Goal: Information Seeking & Learning: Learn about a topic

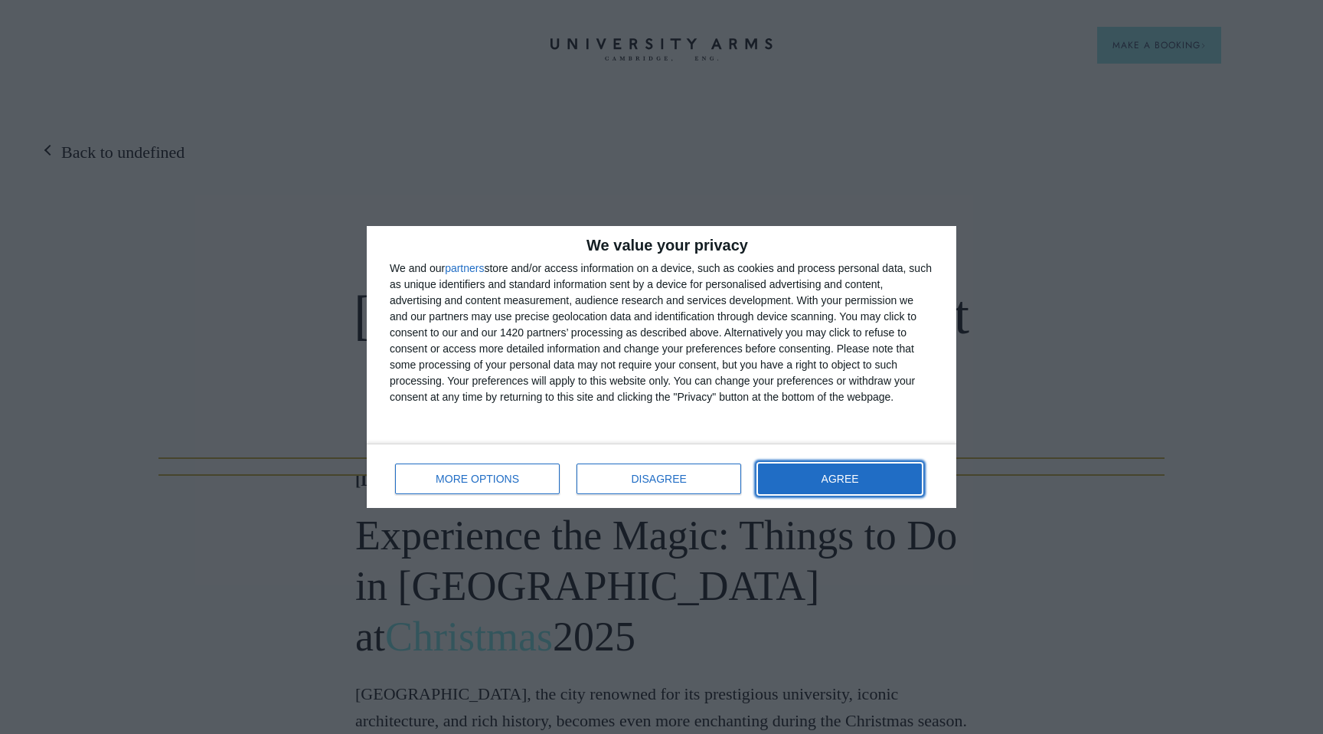
click at [815, 483] on button "AGREE" at bounding box center [840, 478] width 164 height 31
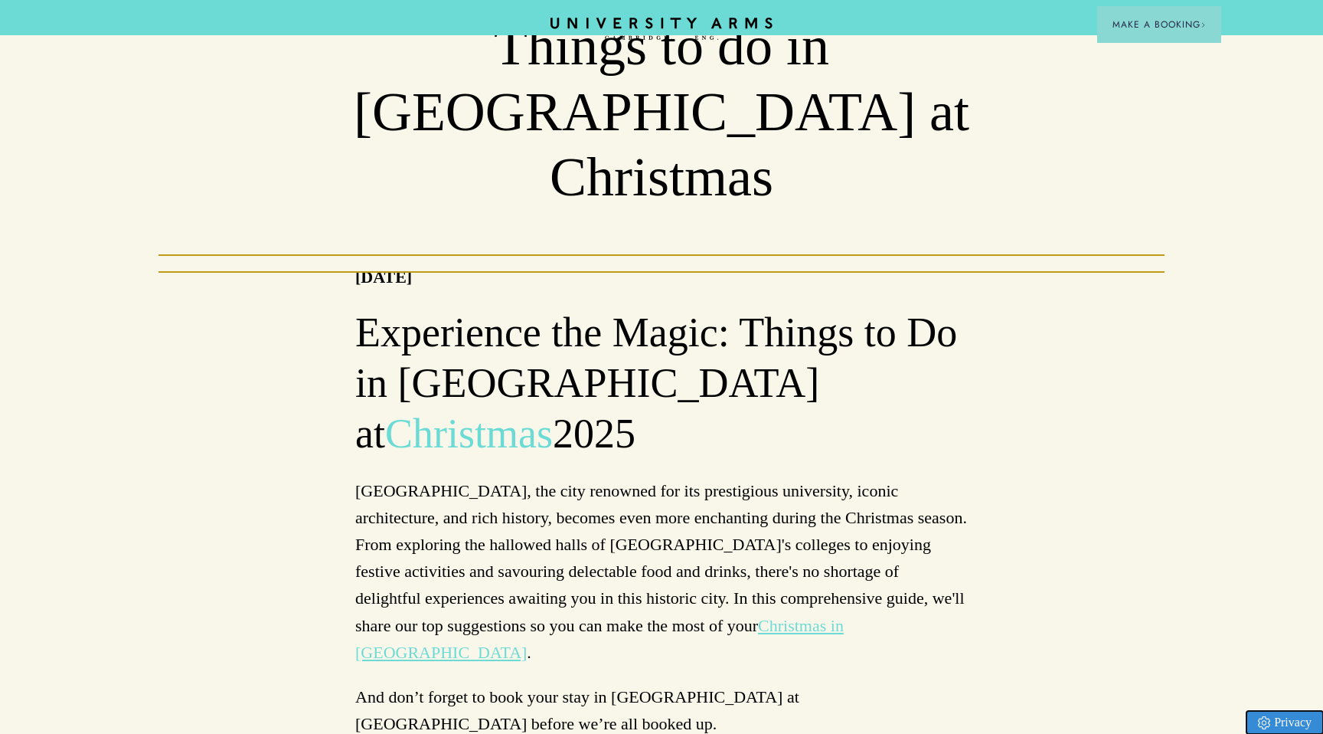
scroll to position [223, 0]
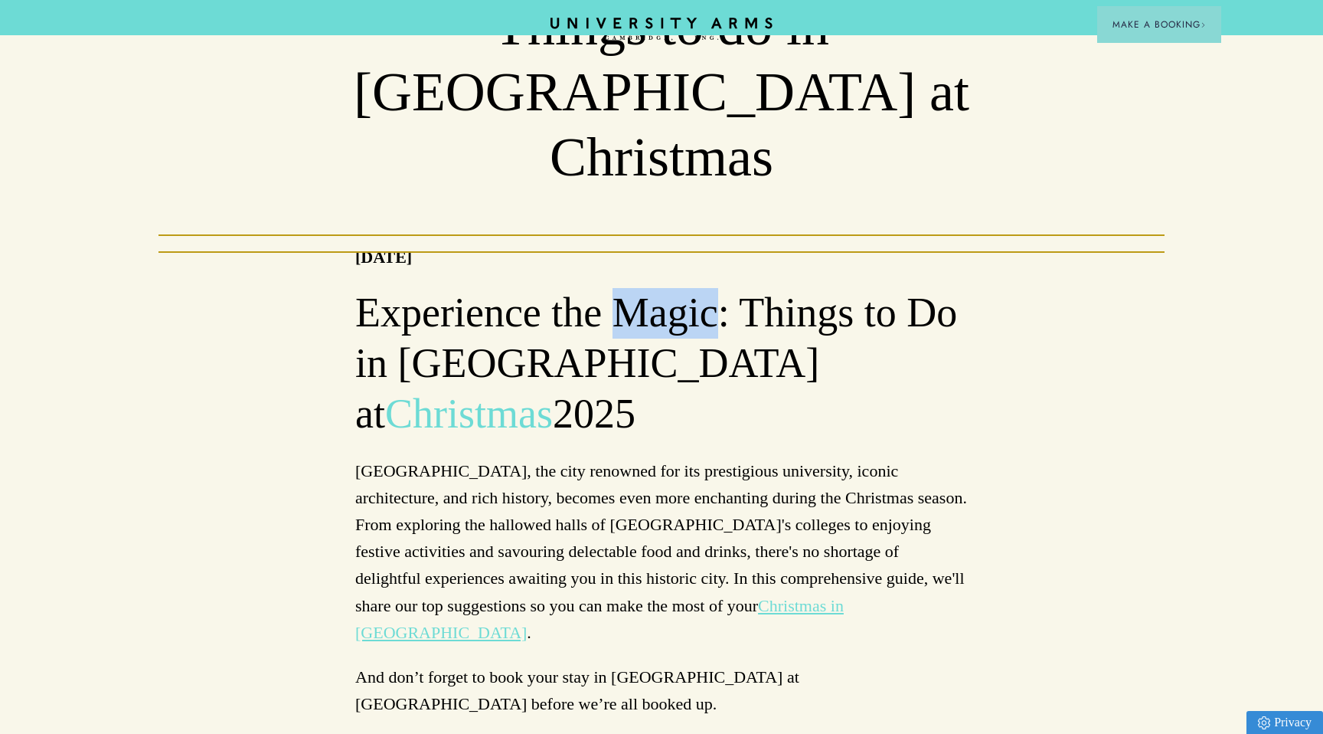
drag, startPoint x: 618, startPoint y: 242, endPoint x: 713, endPoint y: 243, distance: 94.9
click at [713, 288] on h2 "Experience the Magic: Things to Do in [GEOGRAPHIC_DATA] at Christmas 2025" at bounding box center [661, 364] width 613 height 152
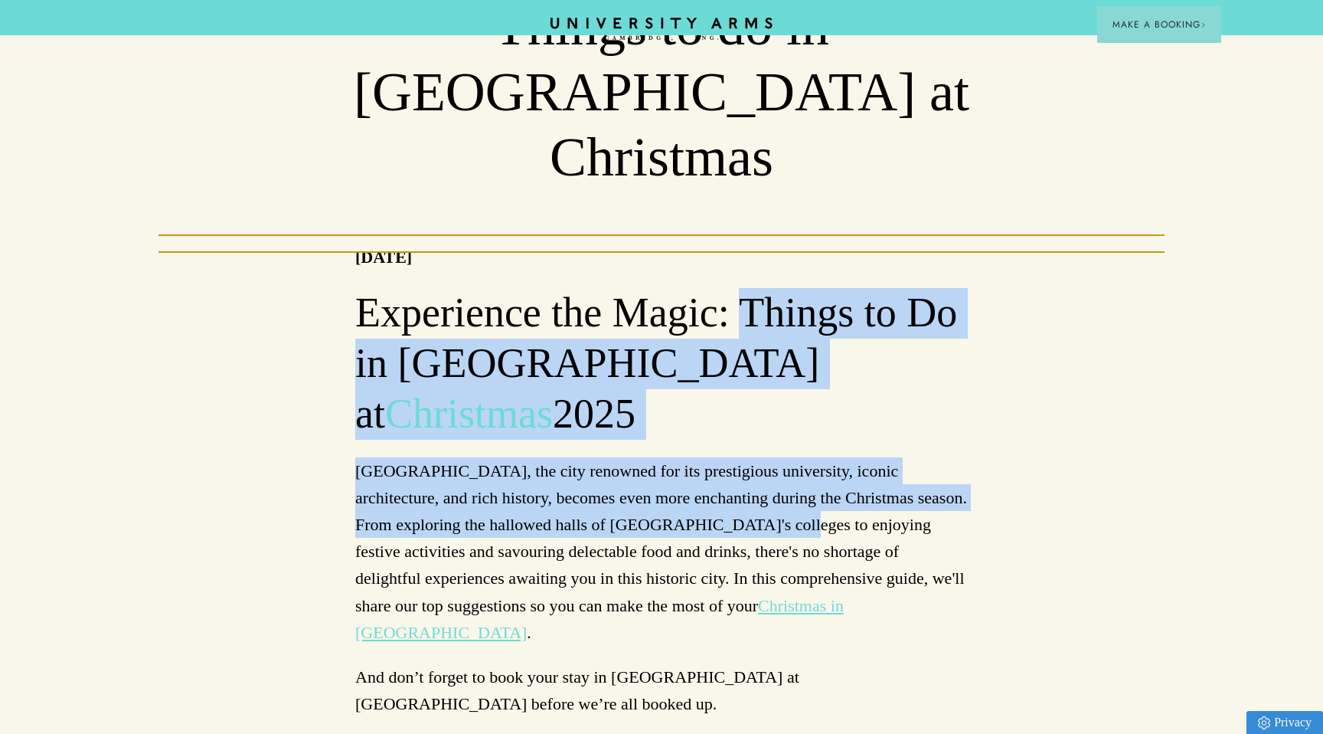
drag, startPoint x: 747, startPoint y: 247, endPoint x: 683, endPoint y: 424, distance: 188.9
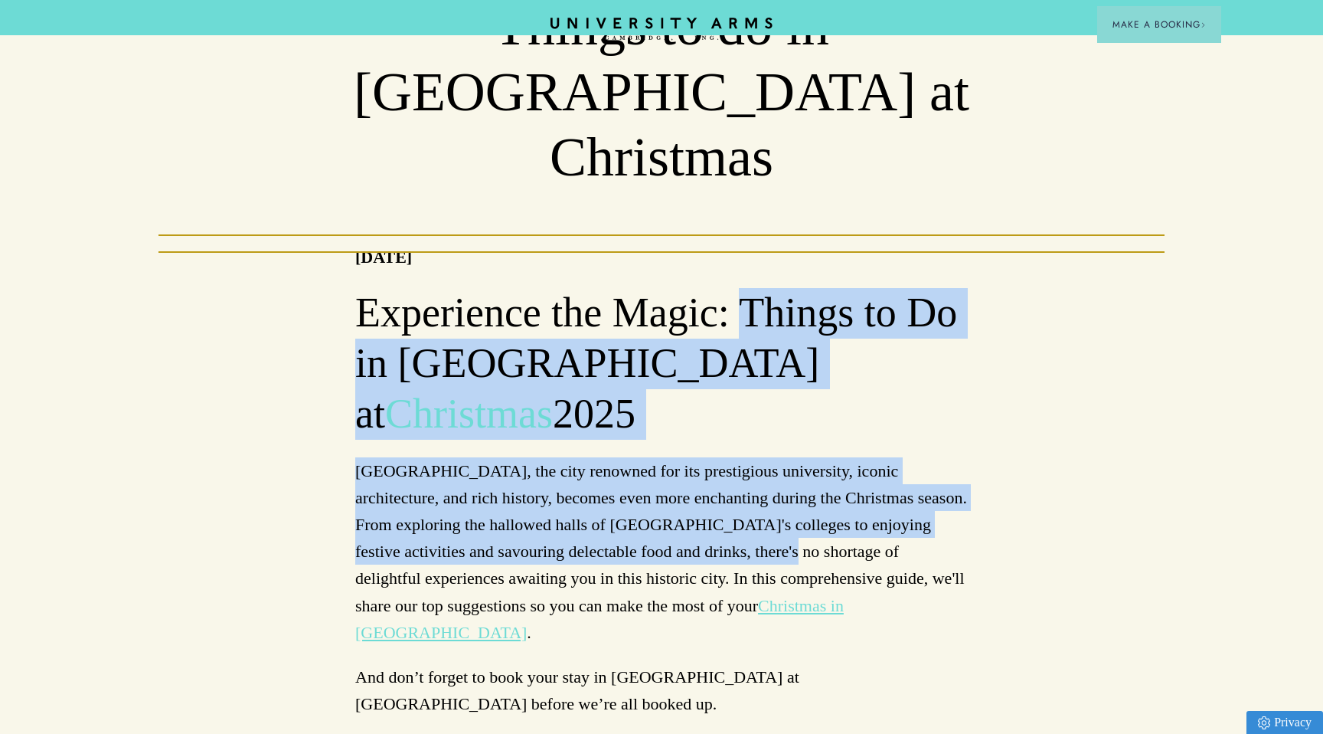
click at [683, 457] on p "[GEOGRAPHIC_DATA], the city renowned for its prestigious university, iconic arc…" at bounding box center [661, 551] width 613 height 188
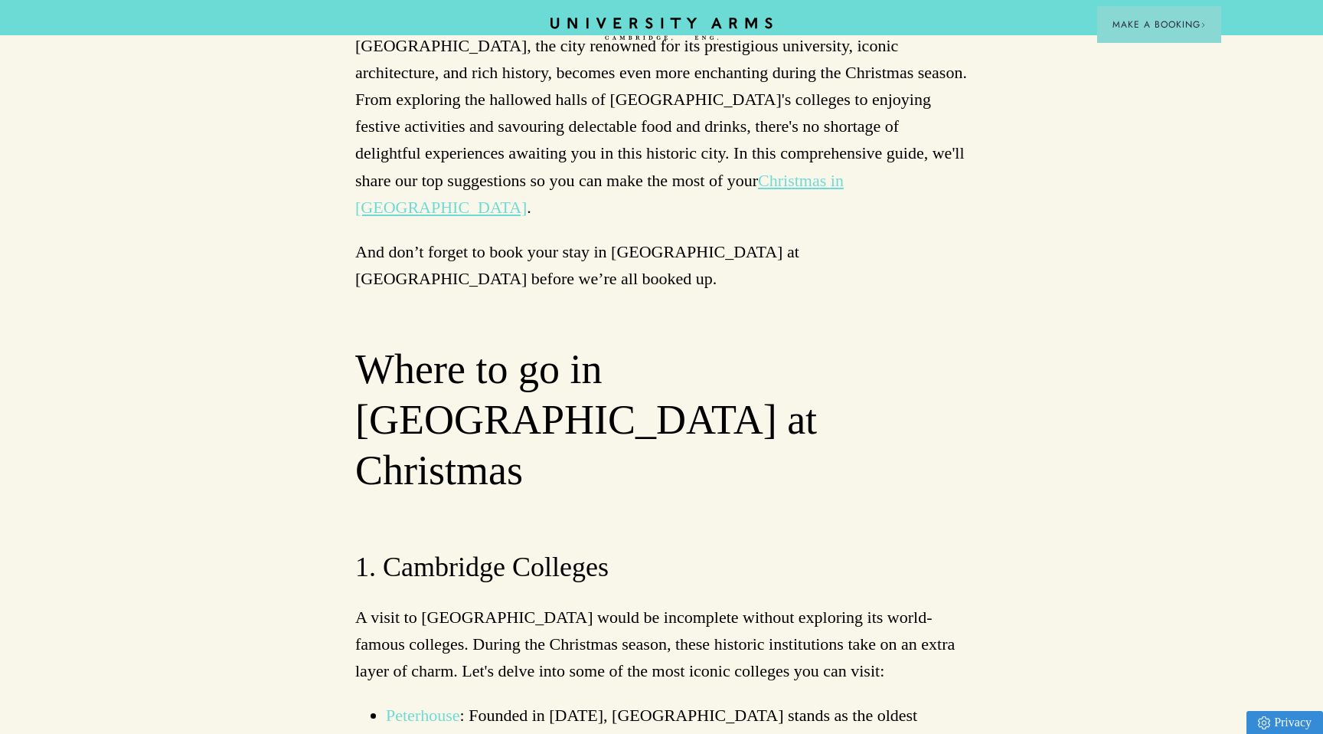
scroll to position [645, 0]
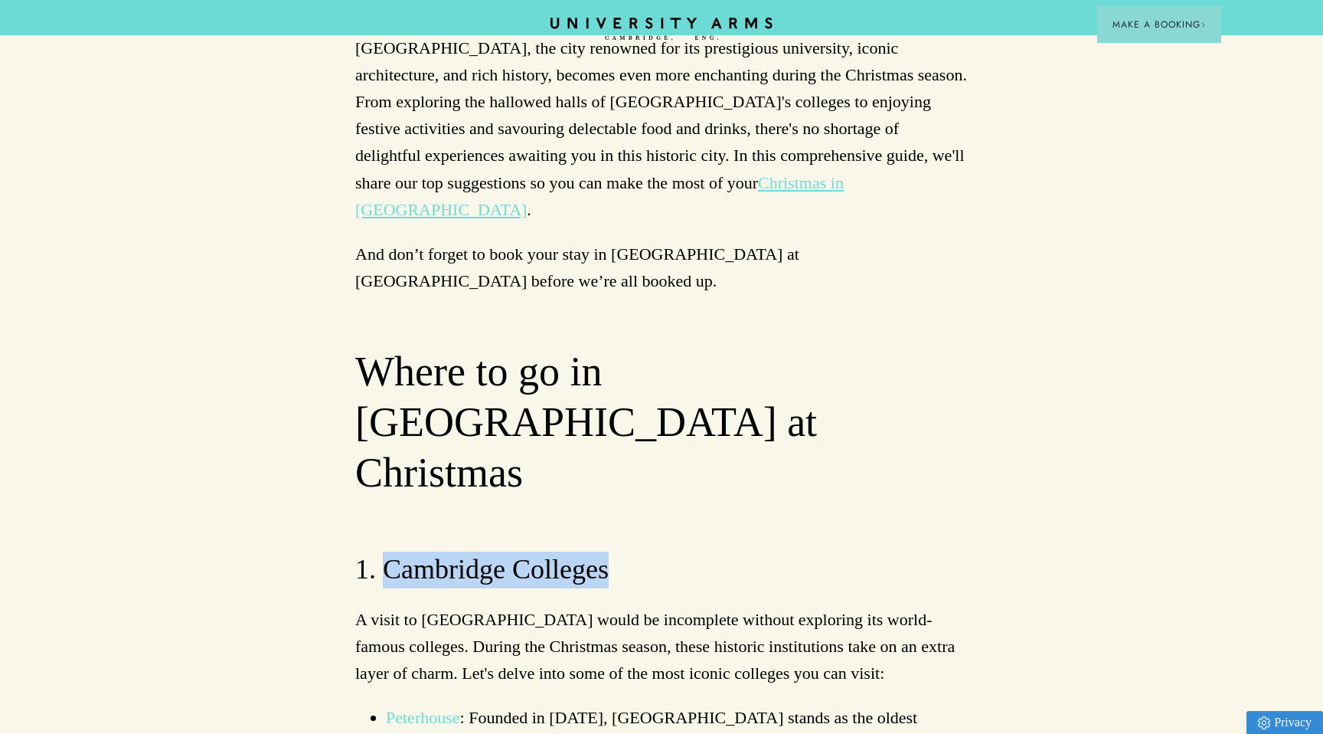
drag, startPoint x: 381, startPoint y: 379, endPoint x: 756, endPoint y: 378, distance: 375.2
click at [756, 551] on h3 "1. Cambridge Colleges" at bounding box center [661, 569] width 613 height 37
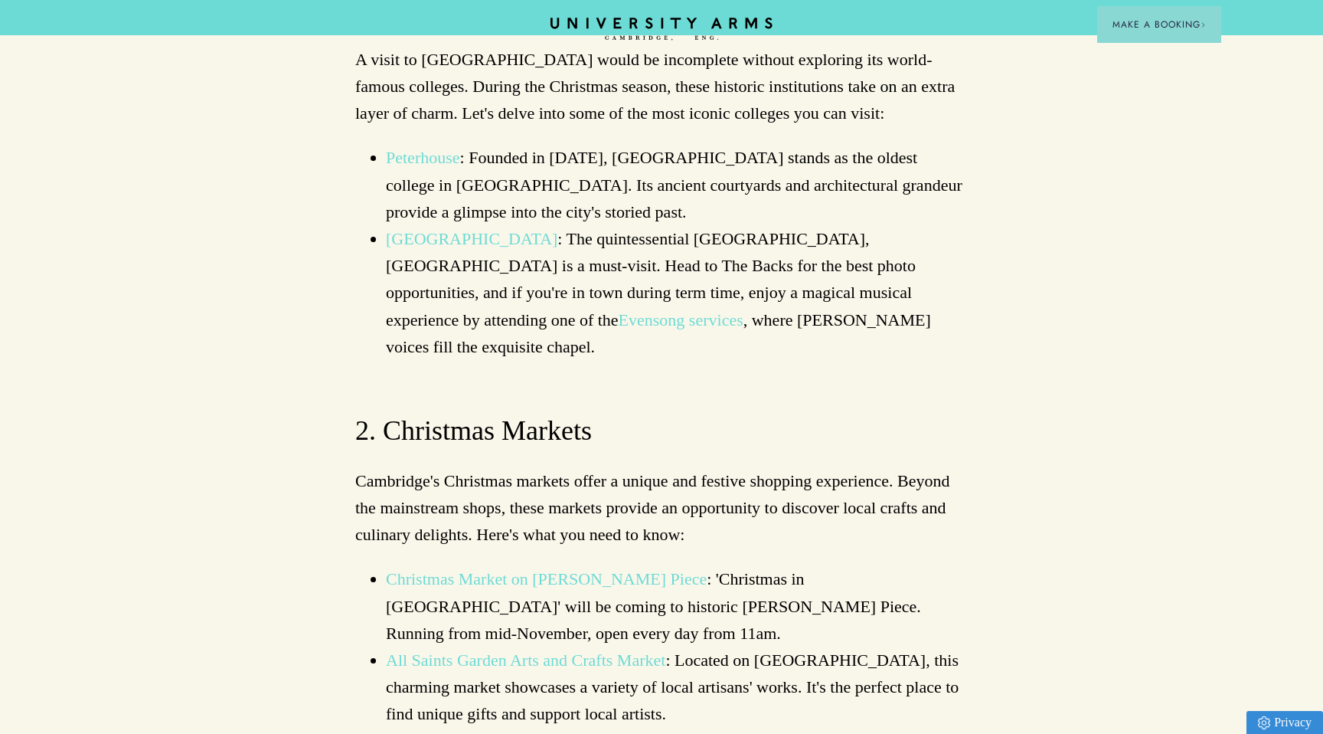
scroll to position [1218, 0]
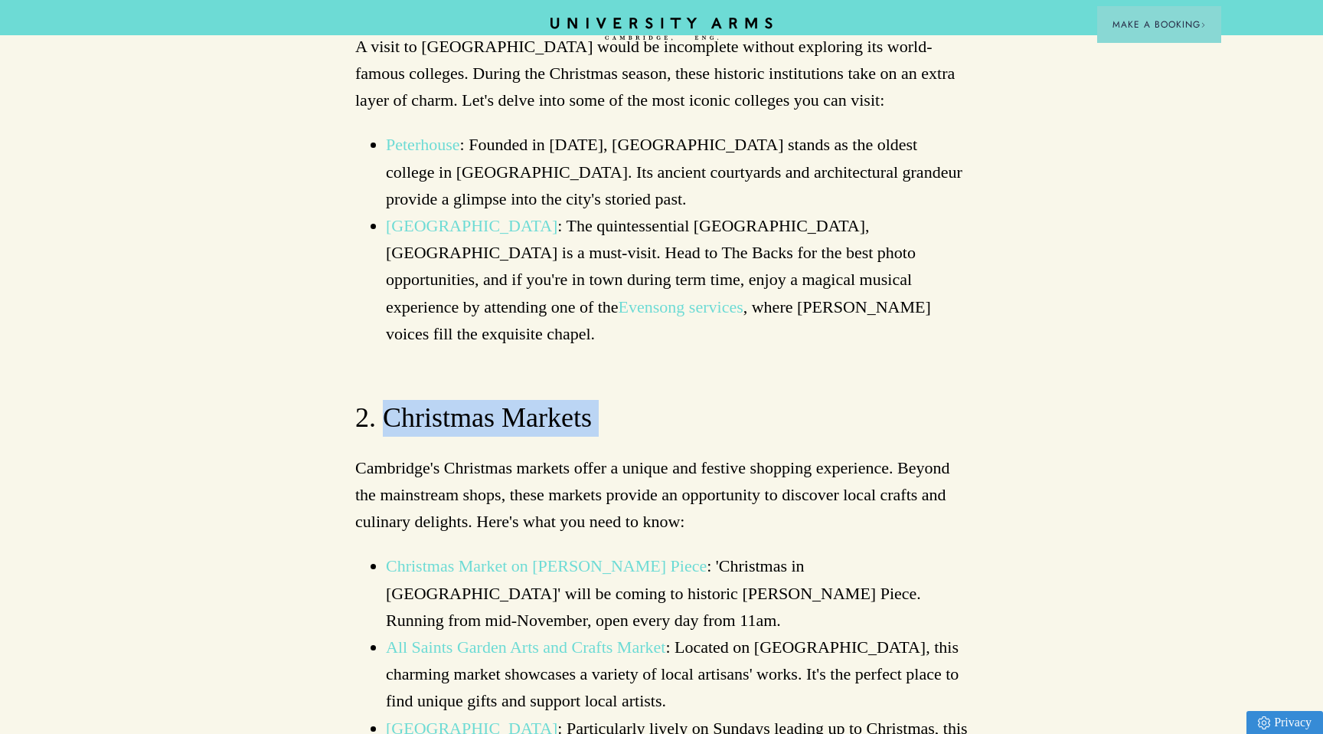
drag, startPoint x: 398, startPoint y: 203, endPoint x: 645, endPoint y: 218, distance: 247.0
click at [650, 454] on p "Cambridge's Christmas markets offer a unique and festive shopping experience. B…" at bounding box center [661, 494] width 613 height 81
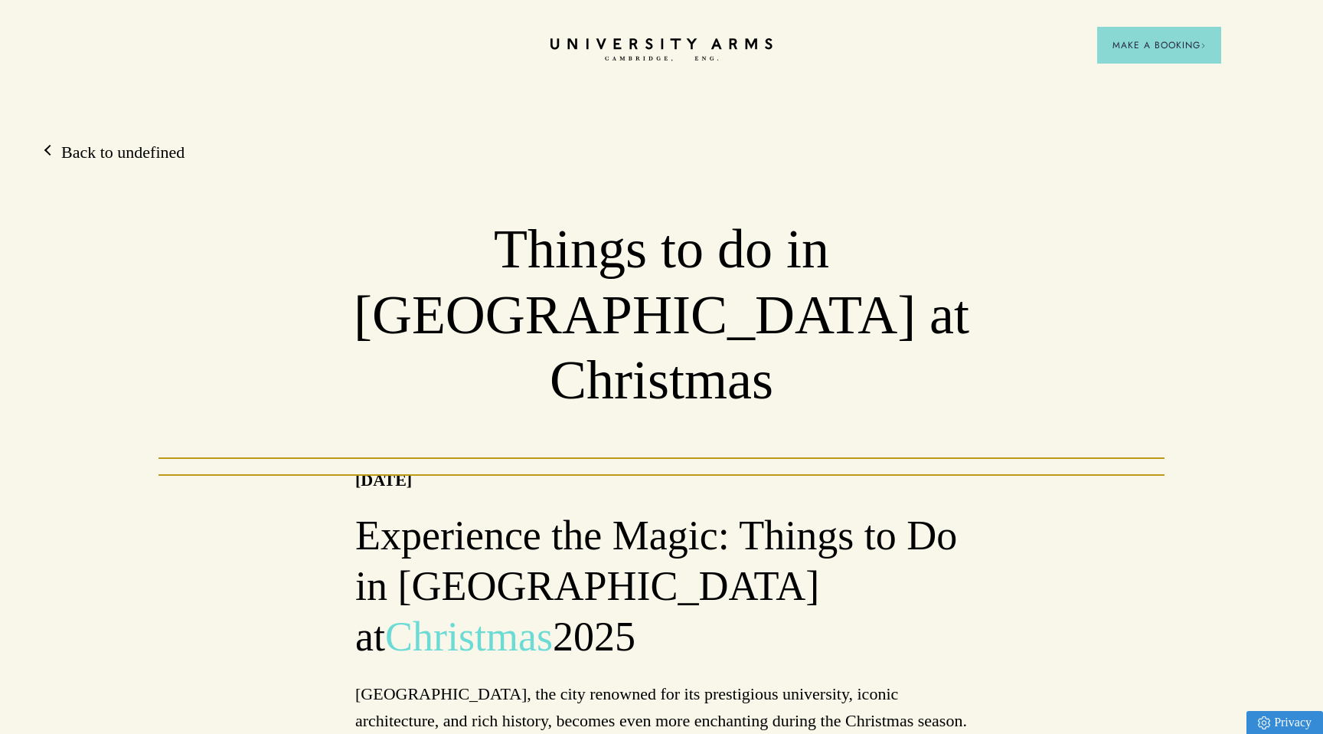
scroll to position [6, 0]
